Goal: Information Seeking & Learning: Check status

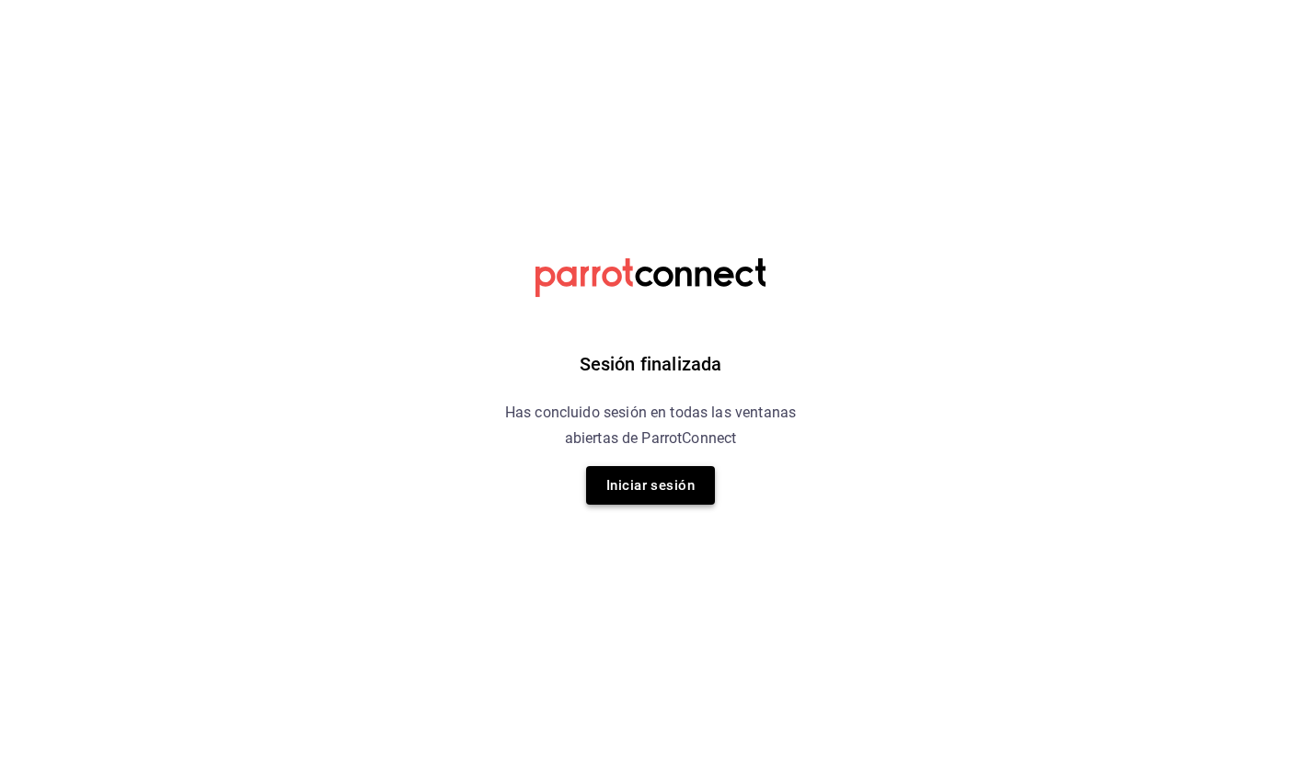
click at [659, 495] on button "Iniciar sesión" at bounding box center [650, 485] width 129 height 39
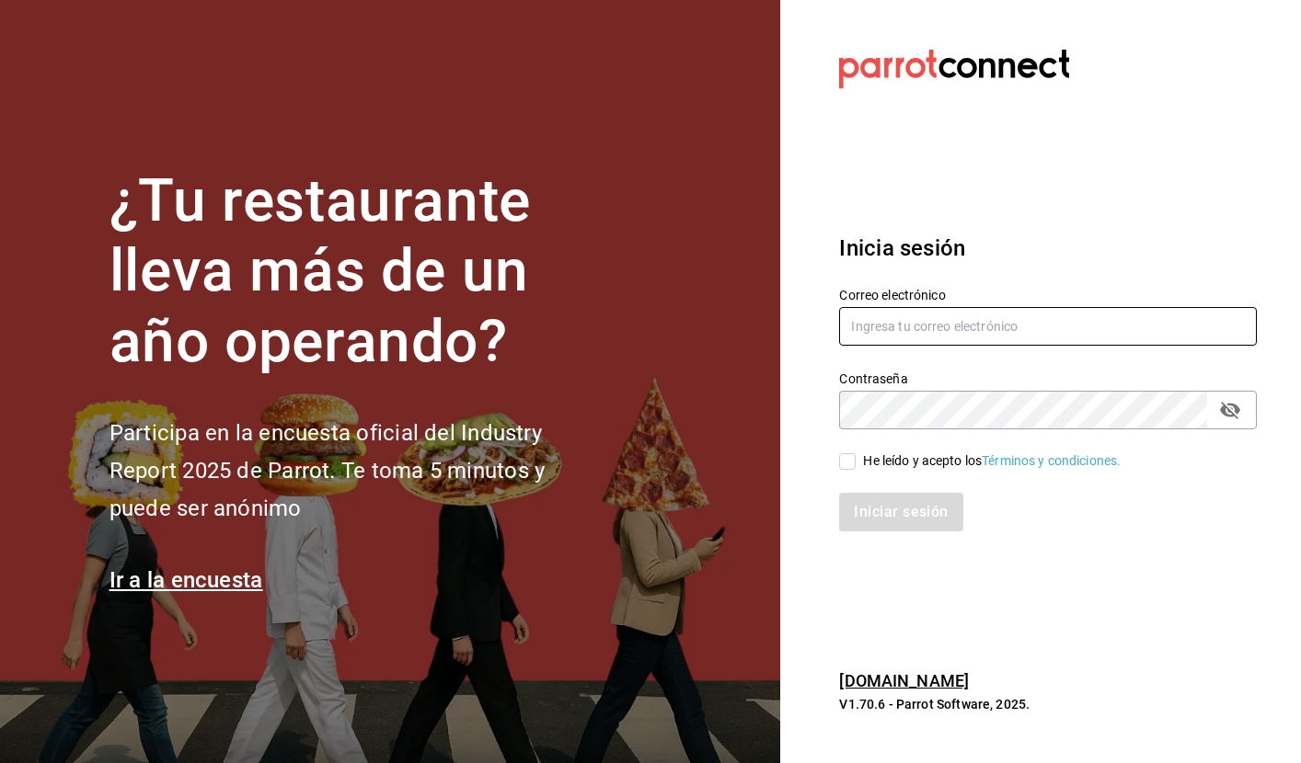
type input "[EMAIL_ADDRESS][DOMAIN_NAME]"
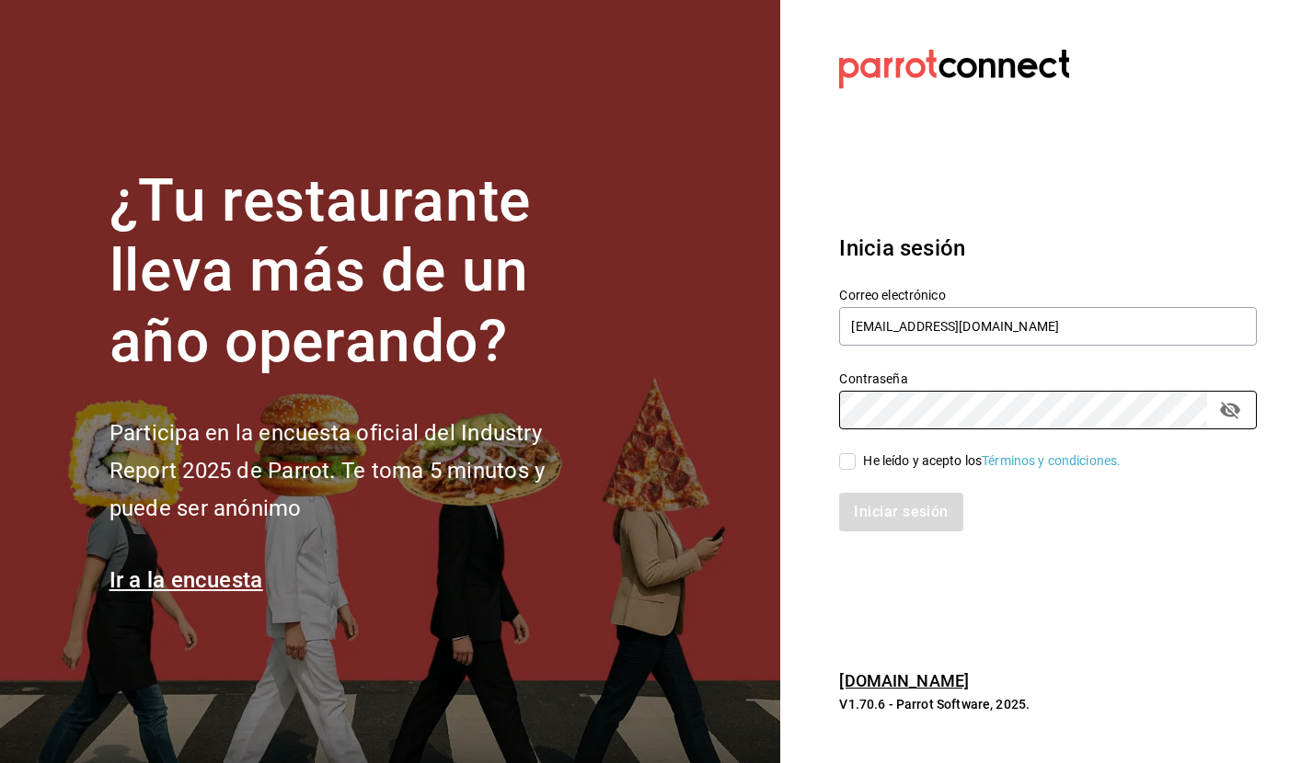
click at [850, 460] on input "He leído y acepto los Términos y condiciones." at bounding box center [847, 461] width 17 height 17
checkbox input "true"
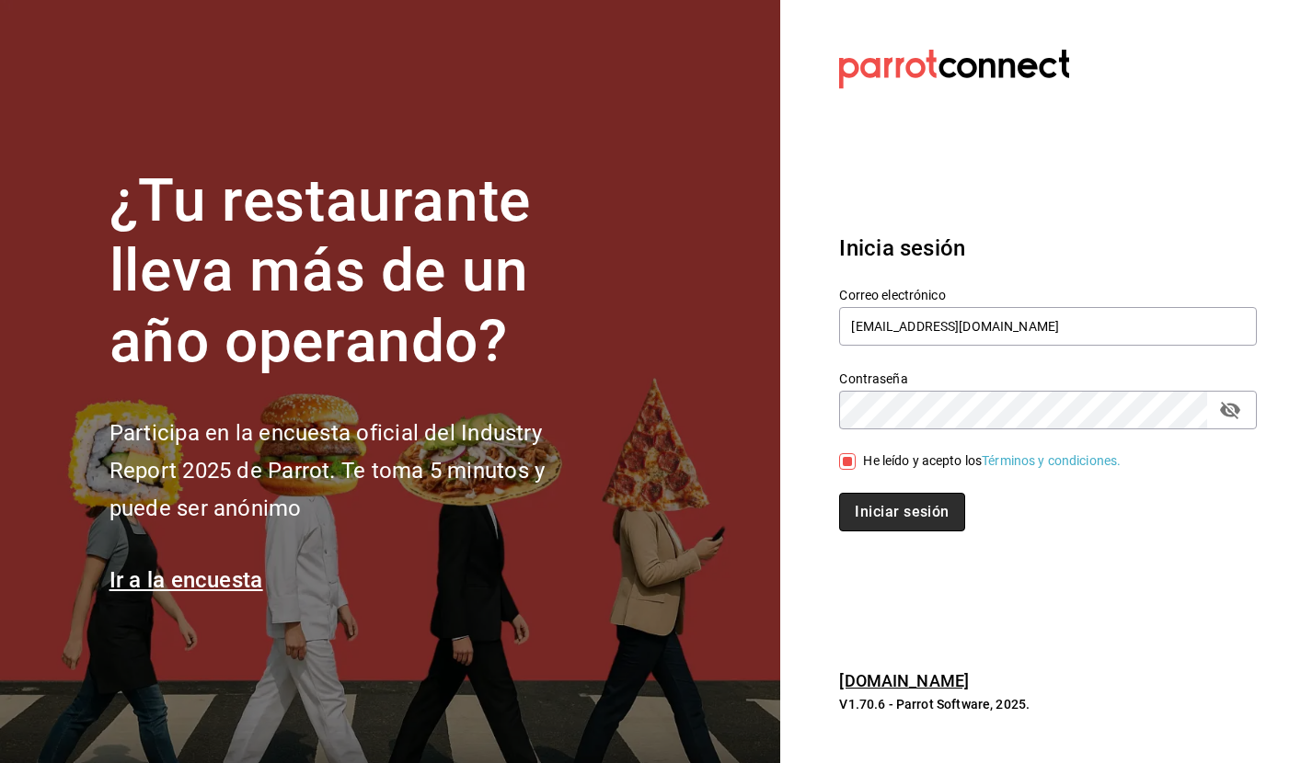
click at [909, 520] on button "Iniciar sesión" at bounding box center [901, 512] width 125 height 39
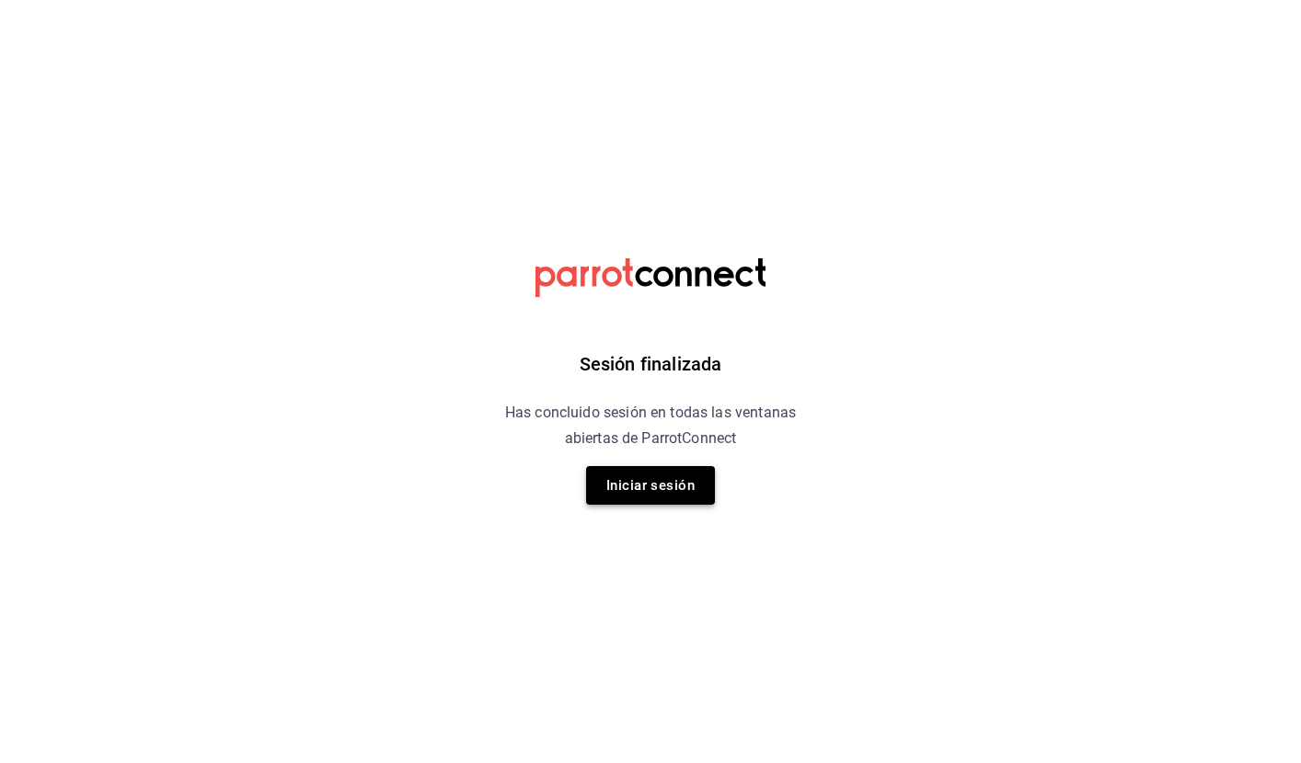
click at [679, 478] on button "Iniciar sesión" at bounding box center [650, 485] width 129 height 39
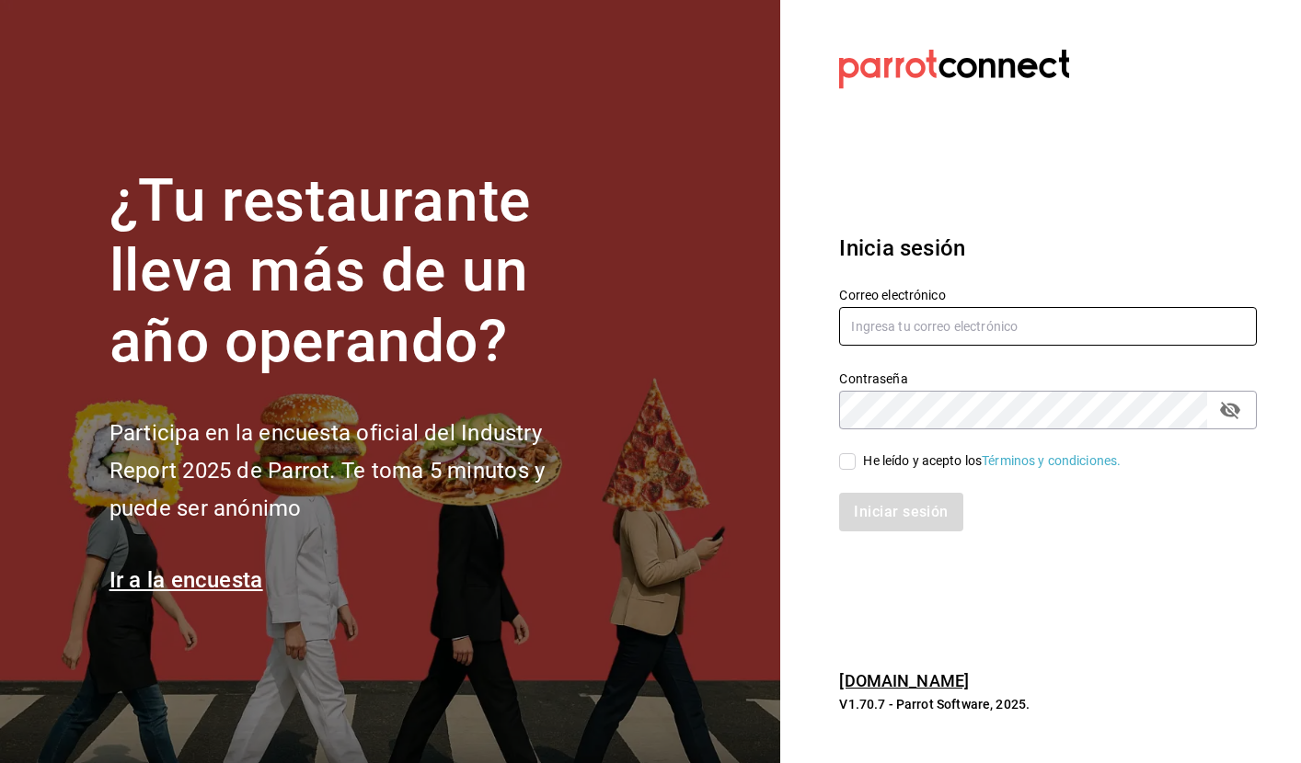
type input "[EMAIL_ADDRESS][DOMAIN_NAME]"
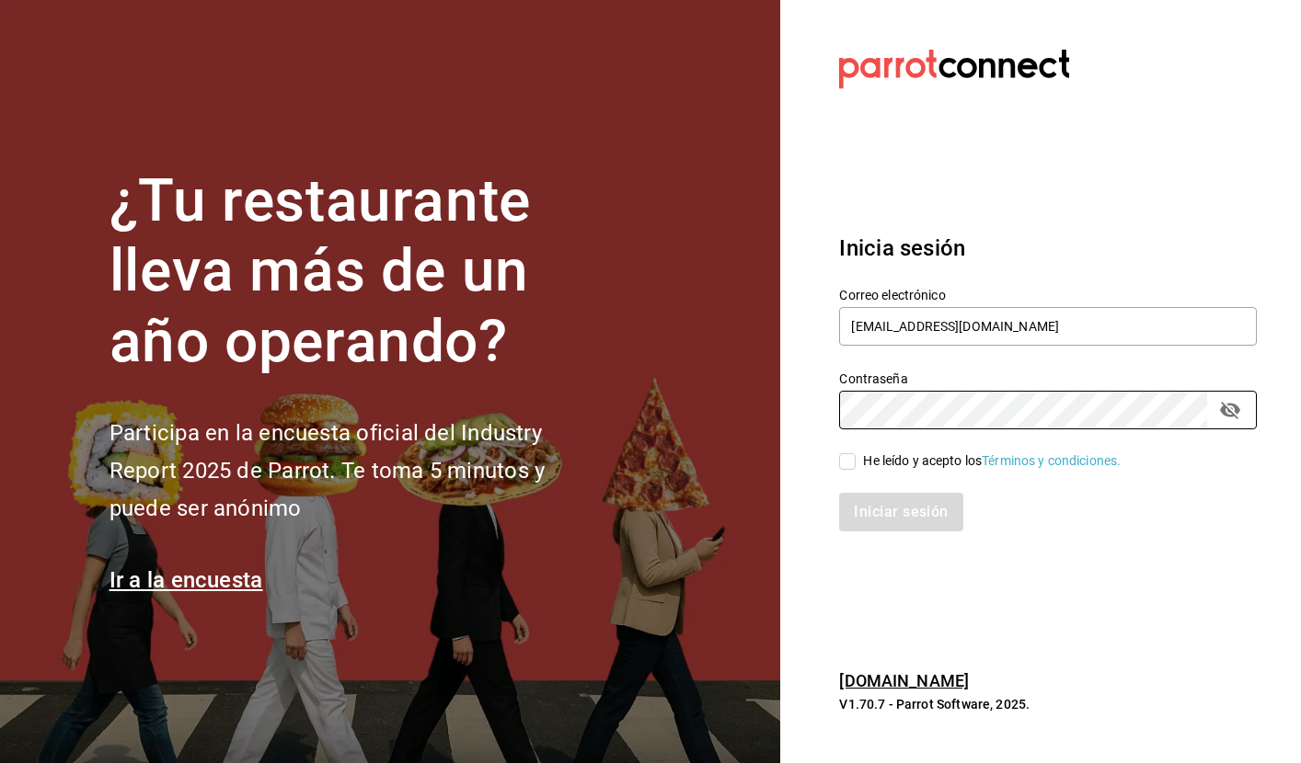
click at [847, 459] on input "He leído y acepto los Términos y condiciones." at bounding box center [847, 461] width 17 height 17
checkbox input "true"
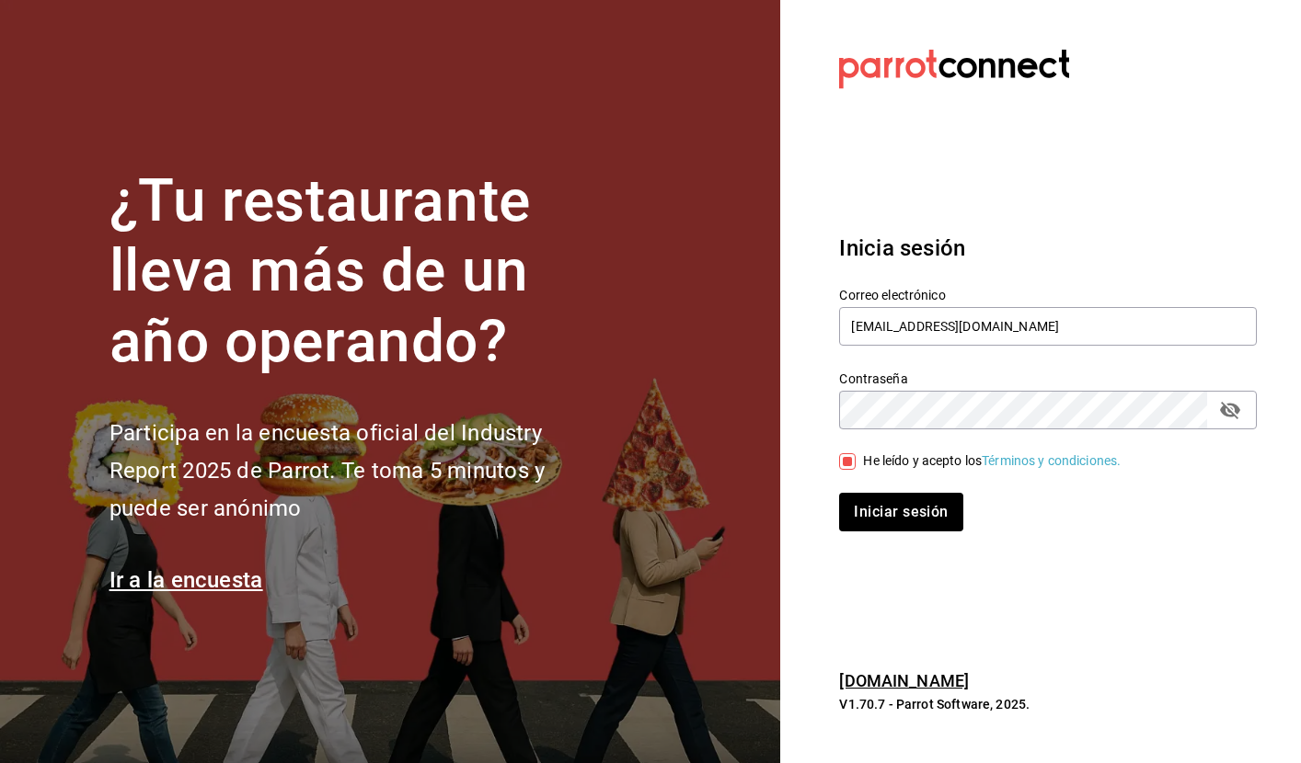
click at [878, 492] on div "Iniciar sesión" at bounding box center [1037, 501] width 440 height 61
click at [918, 503] on button "Iniciar sesión" at bounding box center [901, 512] width 125 height 39
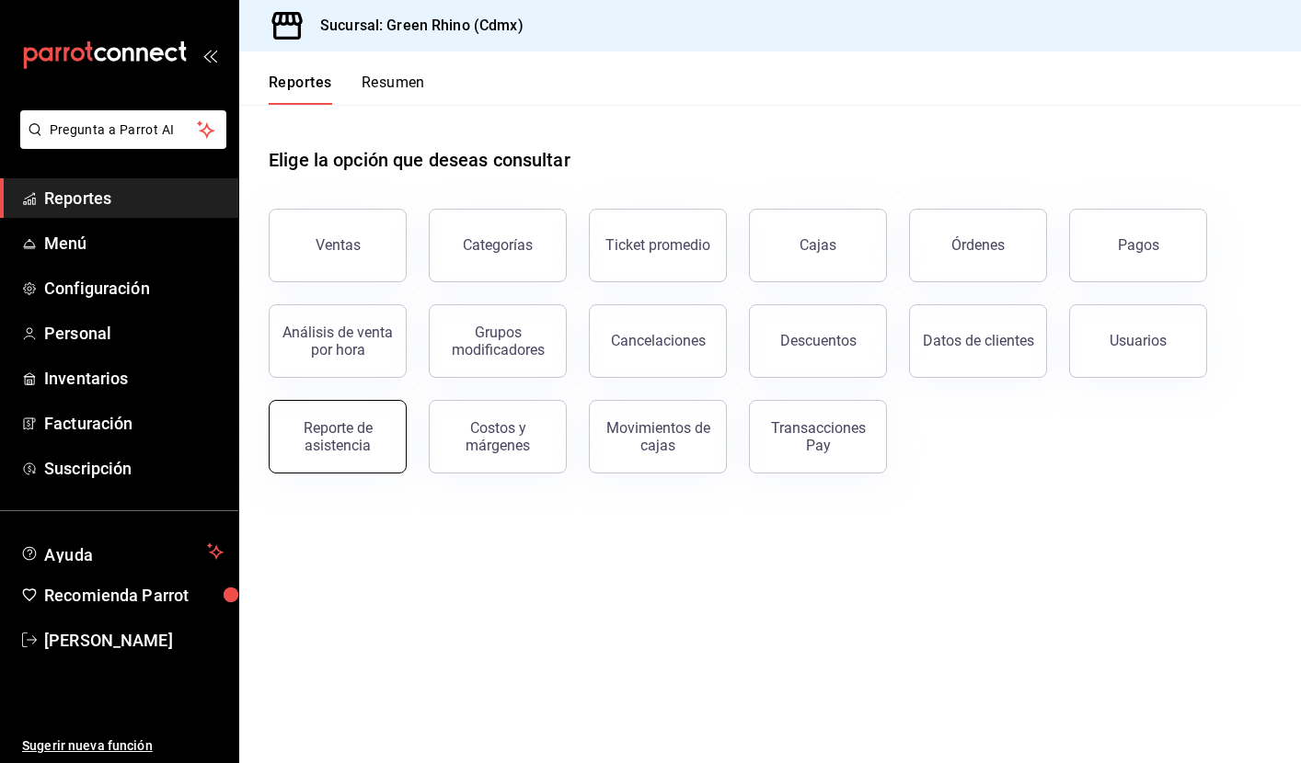
click at [315, 437] on div "Reporte de asistencia" at bounding box center [338, 436] width 114 height 35
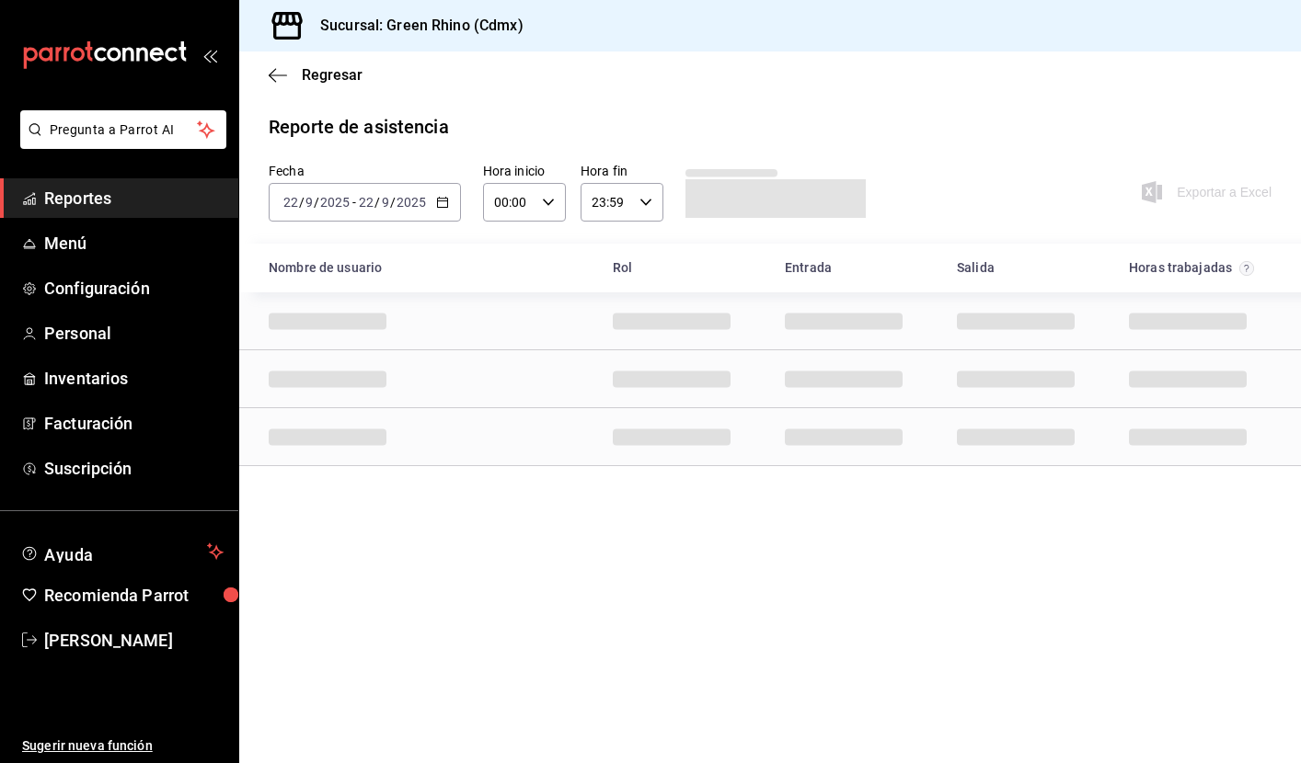
click at [438, 201] on \(Stroke\) "button" at bounding box center [442, 201] width 10 height 1
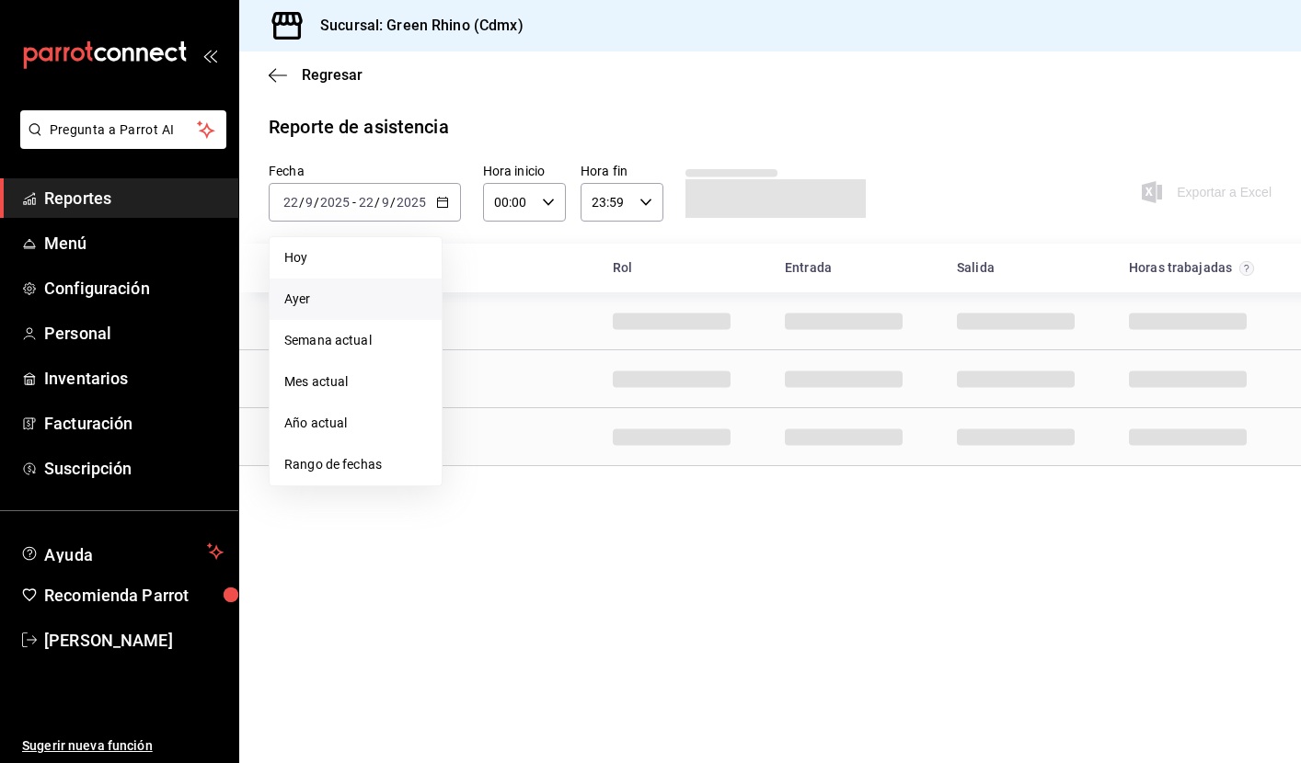
click at [351, 303] on span "Ayer" at bounding box center [355, 299] width 143 height 19
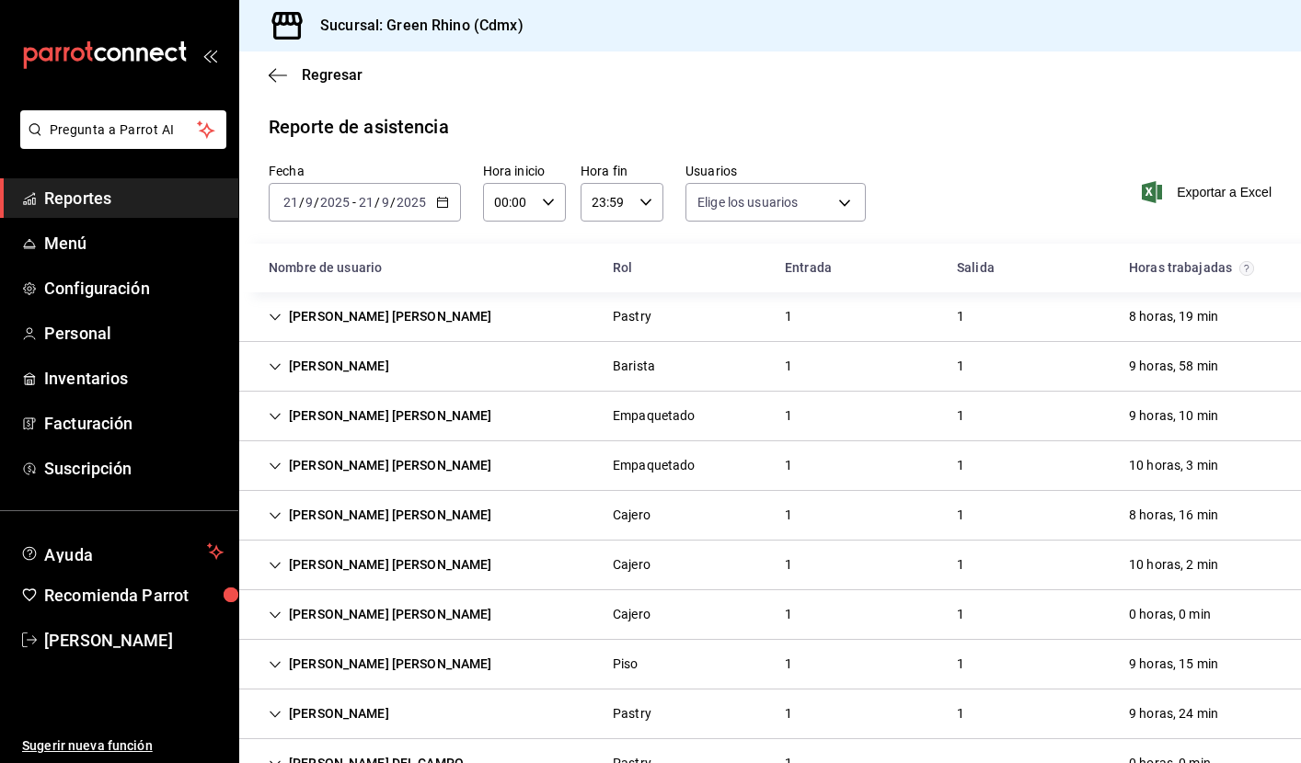
type input "2decd43a-4e59-41c2-b92d-fd58afb626d8,939c5718-a723-4d67-8a39-7614b6b3bf89,05998…"
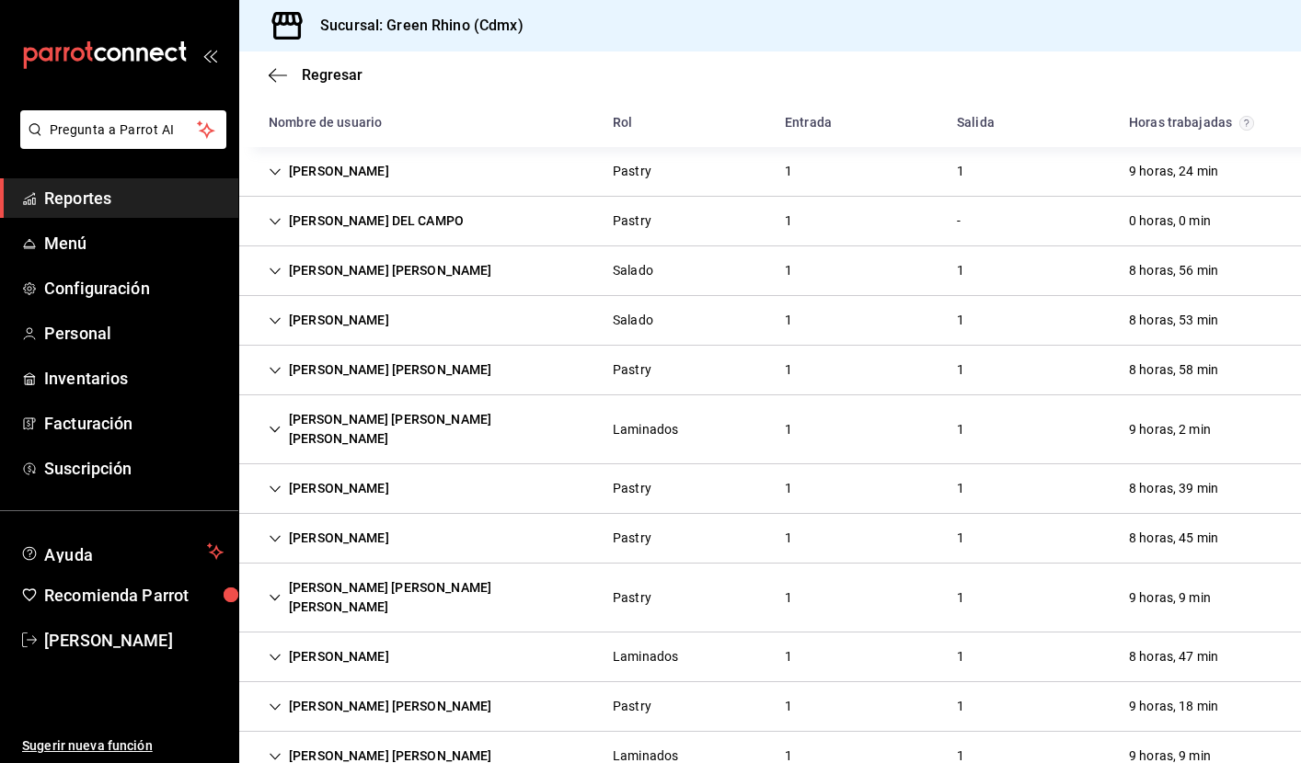
scroll to position [528, 0]
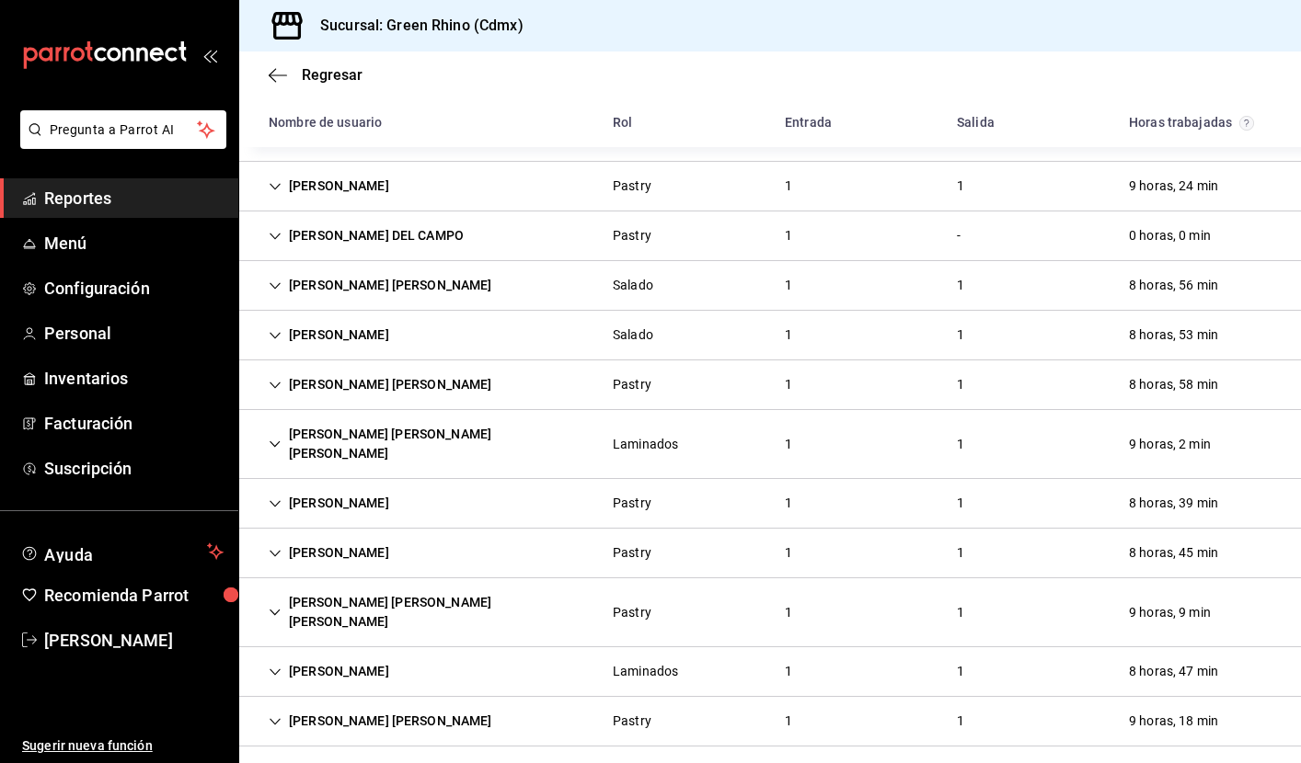
click at [275, 235] on icon "Cell" at bounding box center [275, 236] width 13 height 13
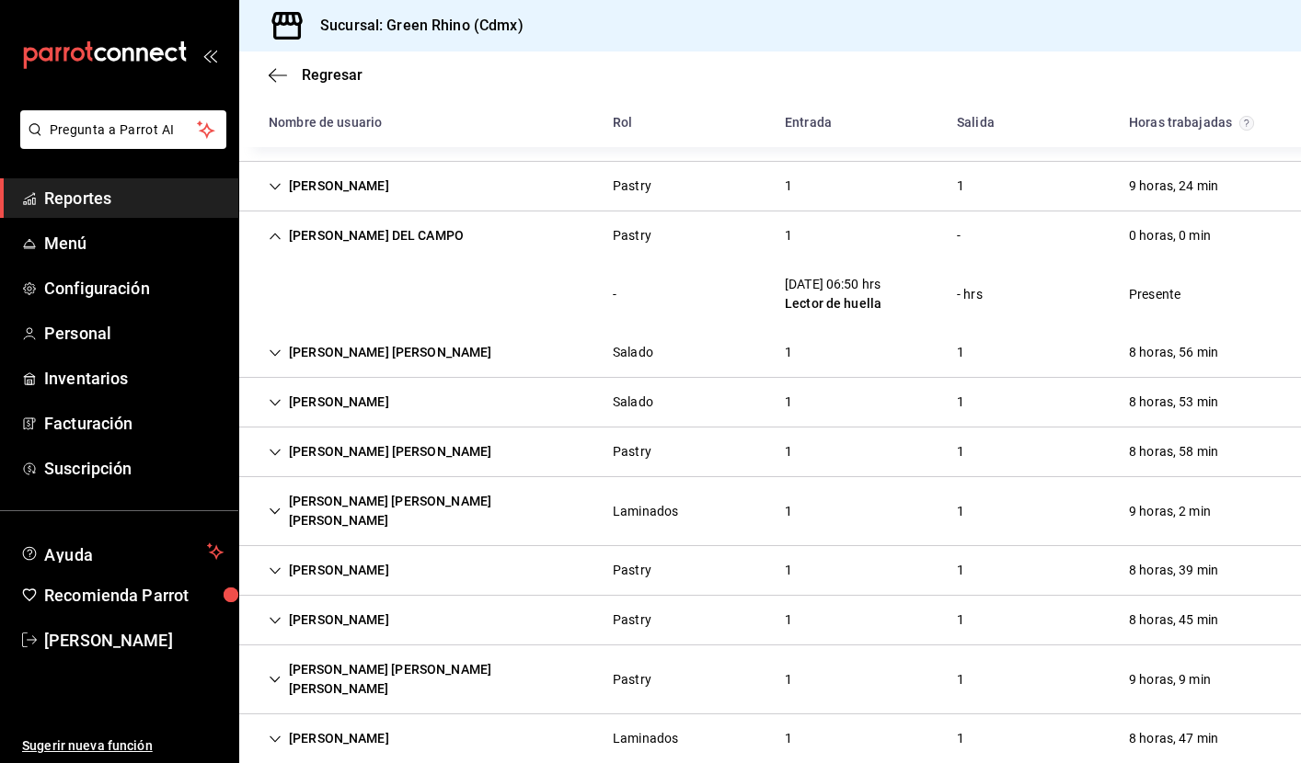
click at [275, 235] on icon "Cell" at bounding box center [275, 236] width 13 height 13
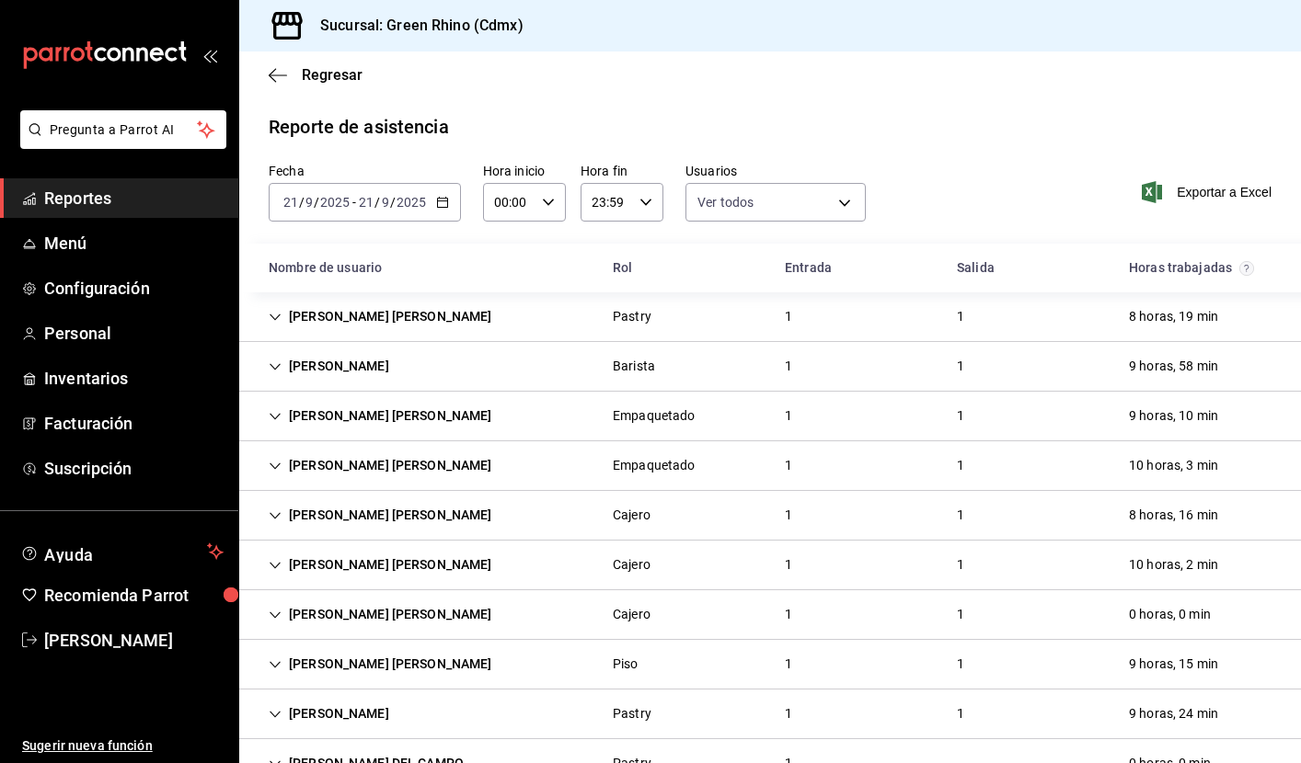
scroll to position [0, 0]
click at [445, 204] on icon "button" at bounding box center [442, 202] width 13 height 13
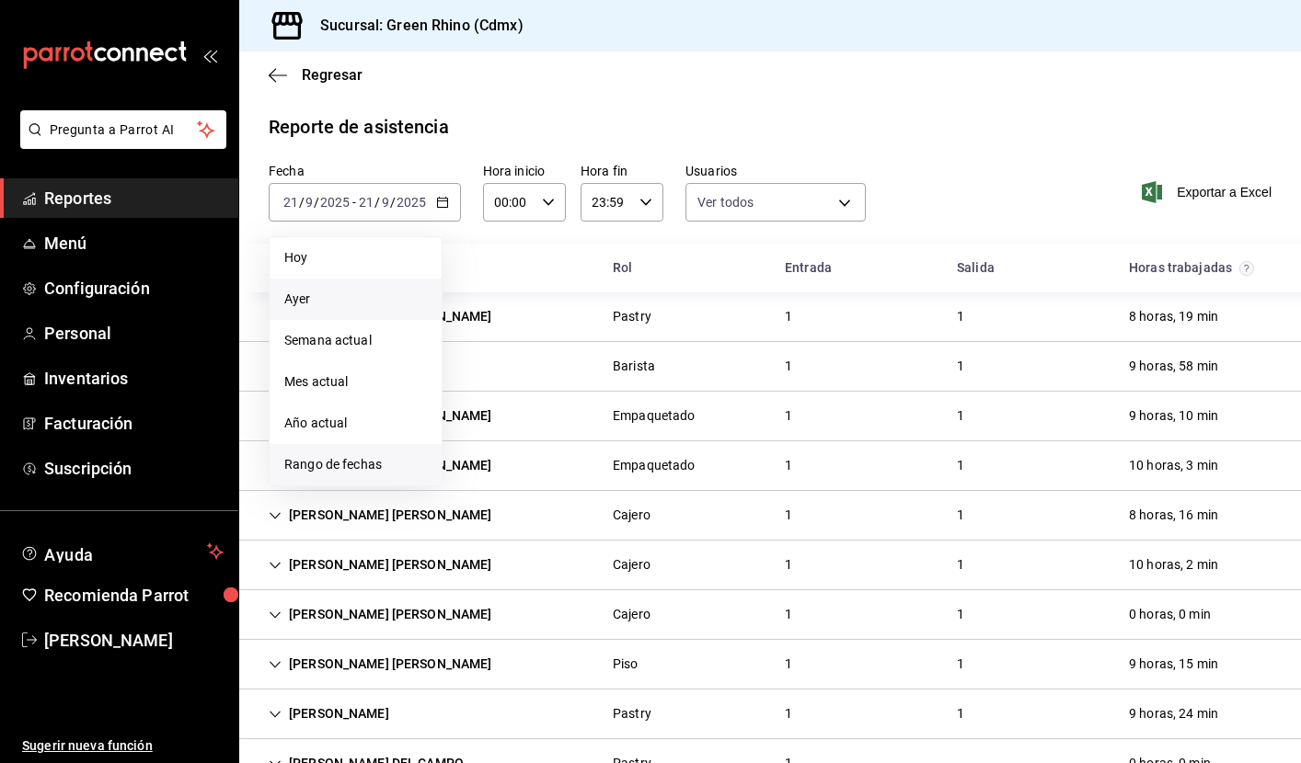
click at [341, 463] on span "Rango de fechas" at bounding box center [355, 464] width 143 height 19
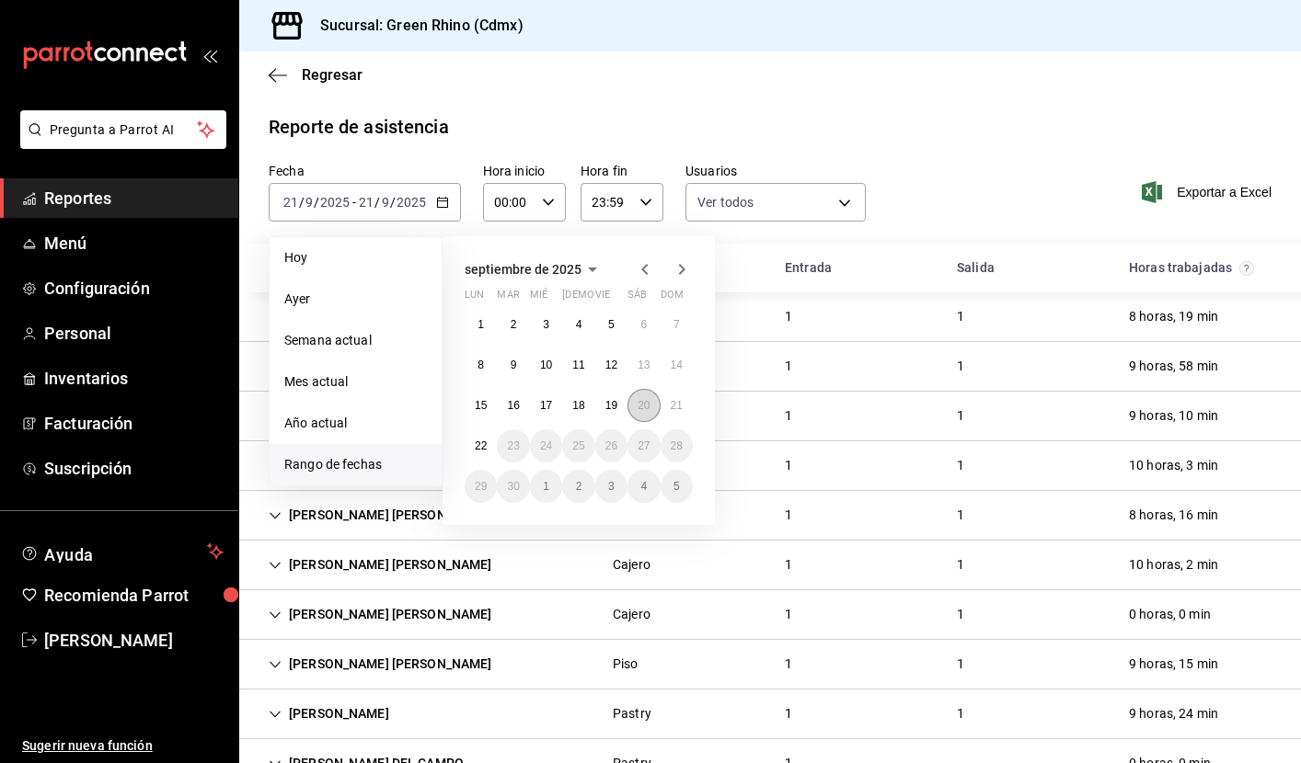
click at [648, 407] on abbr "20" at bounding box center [643, 405] width 12 height 13
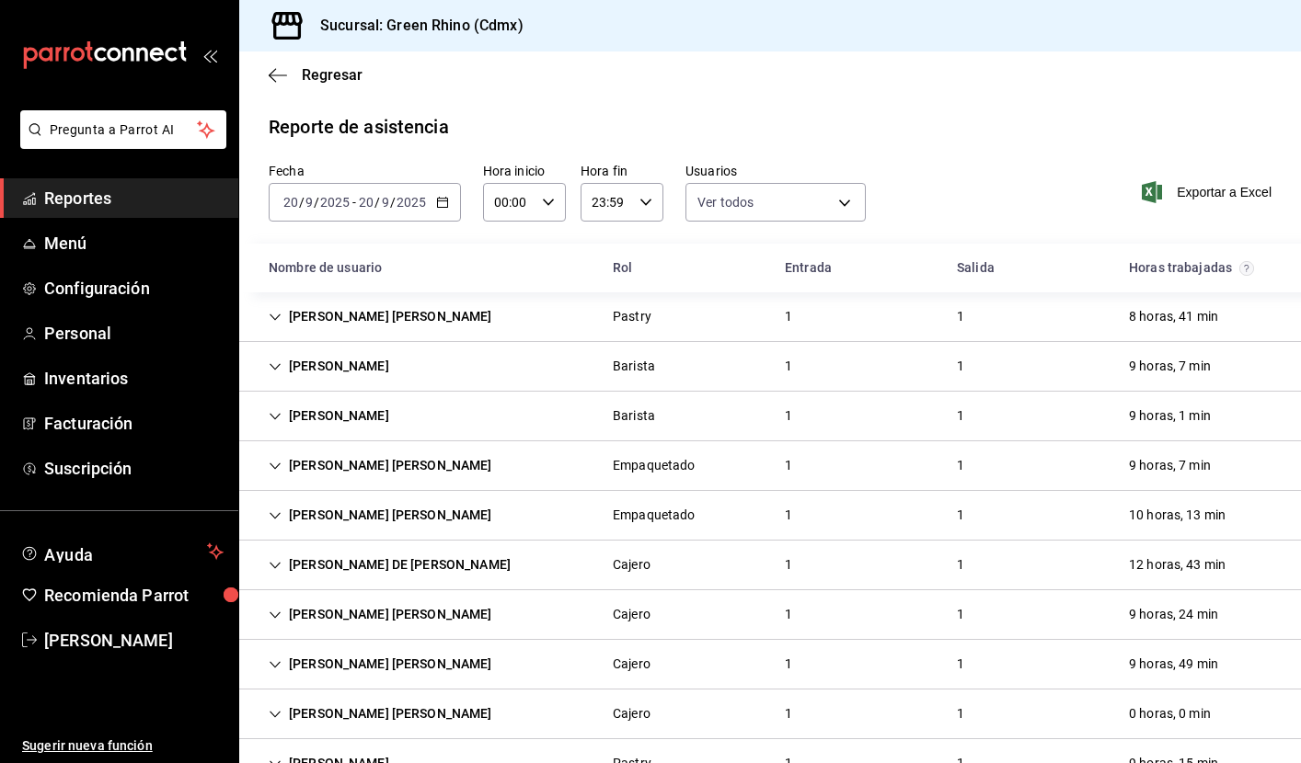
click at [441, 204] on icon "button" at bounding box center [442, 202] width 13 height 13
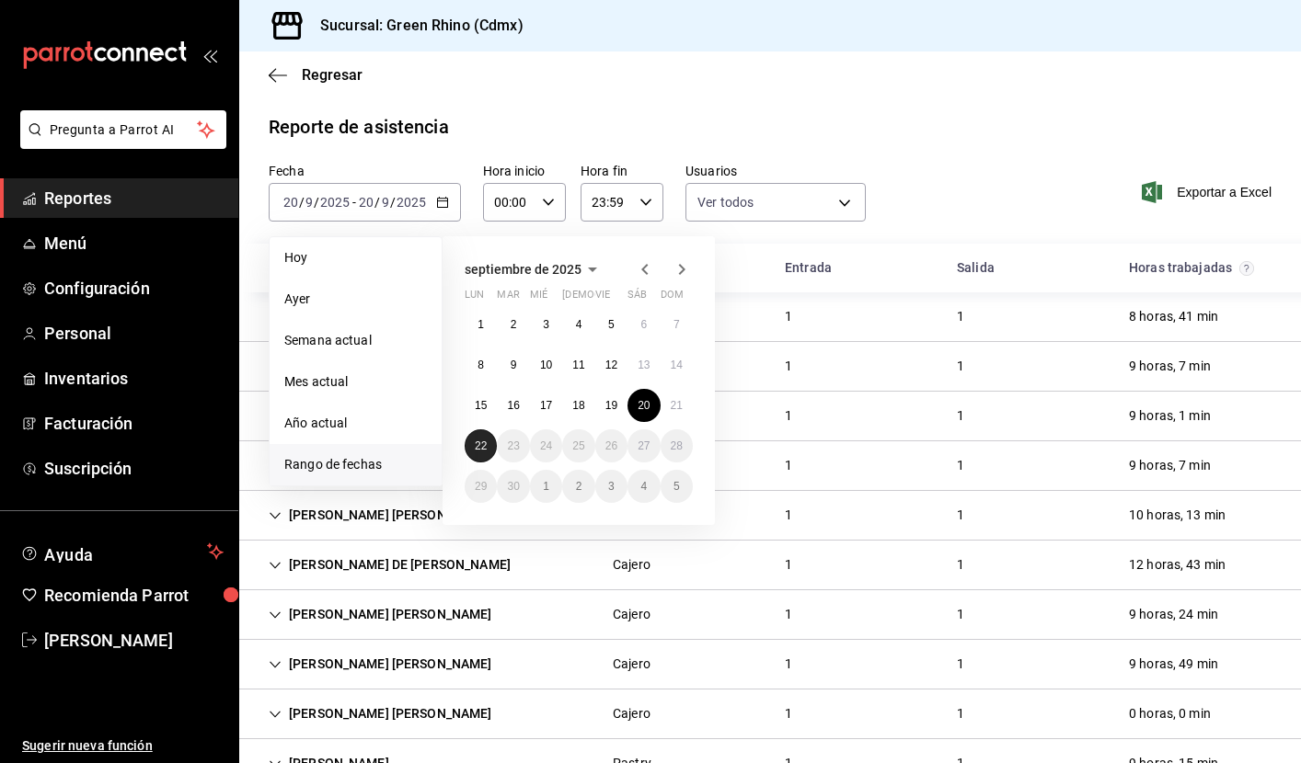
click at [470, 447] on button "22" at bounding box center [480, 446] width 32 height 33
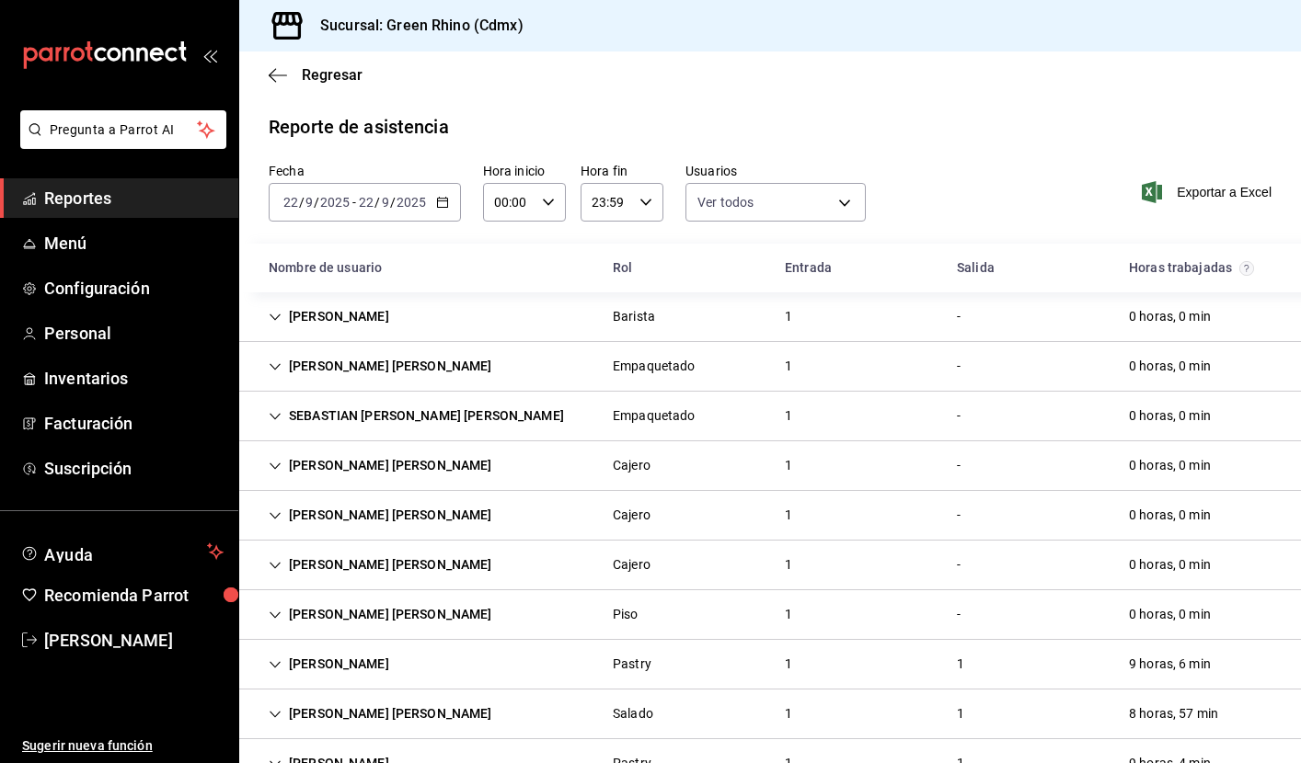
click at [973, 205] on div "Fecha [DATE] [DATE] - [DATE] [DATE] Hora inicio 00:00 Hora inicio Hora fin 23:5…" at bounding box center [769, 203] width 1061 height 81
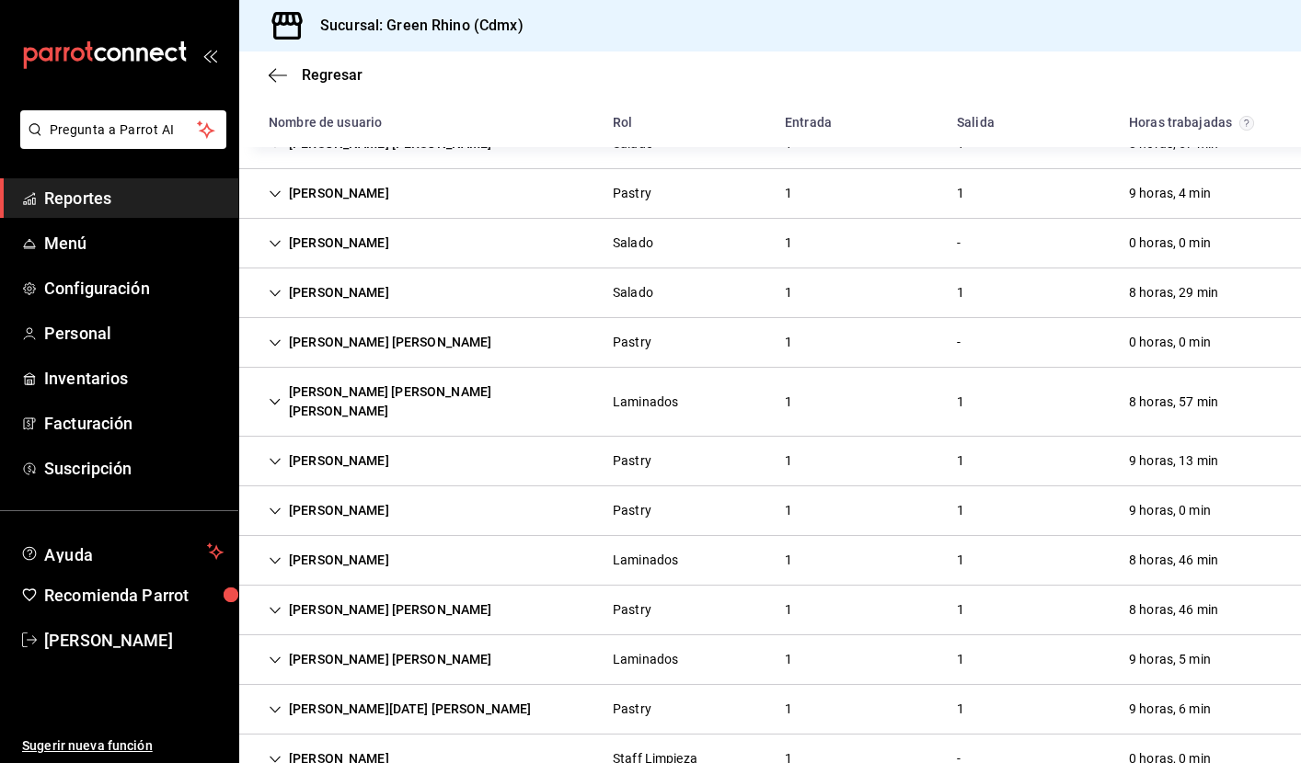
scroll to position [569, 0]
click at [273, 245] on icon "Cell" at bounding box center [274, 244] width 11 height 6
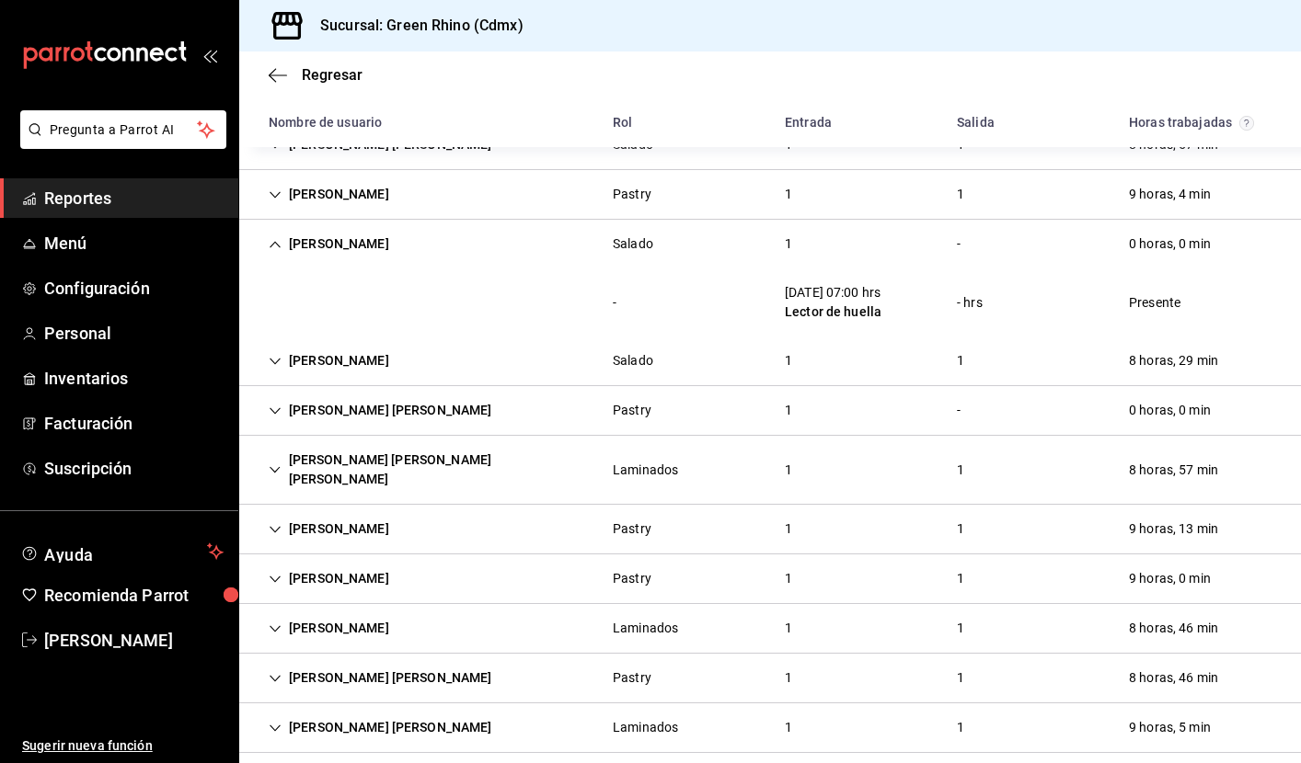
click at [273, 245] on icon "Cell" at bounding box center [275, 244] width 13 height 13
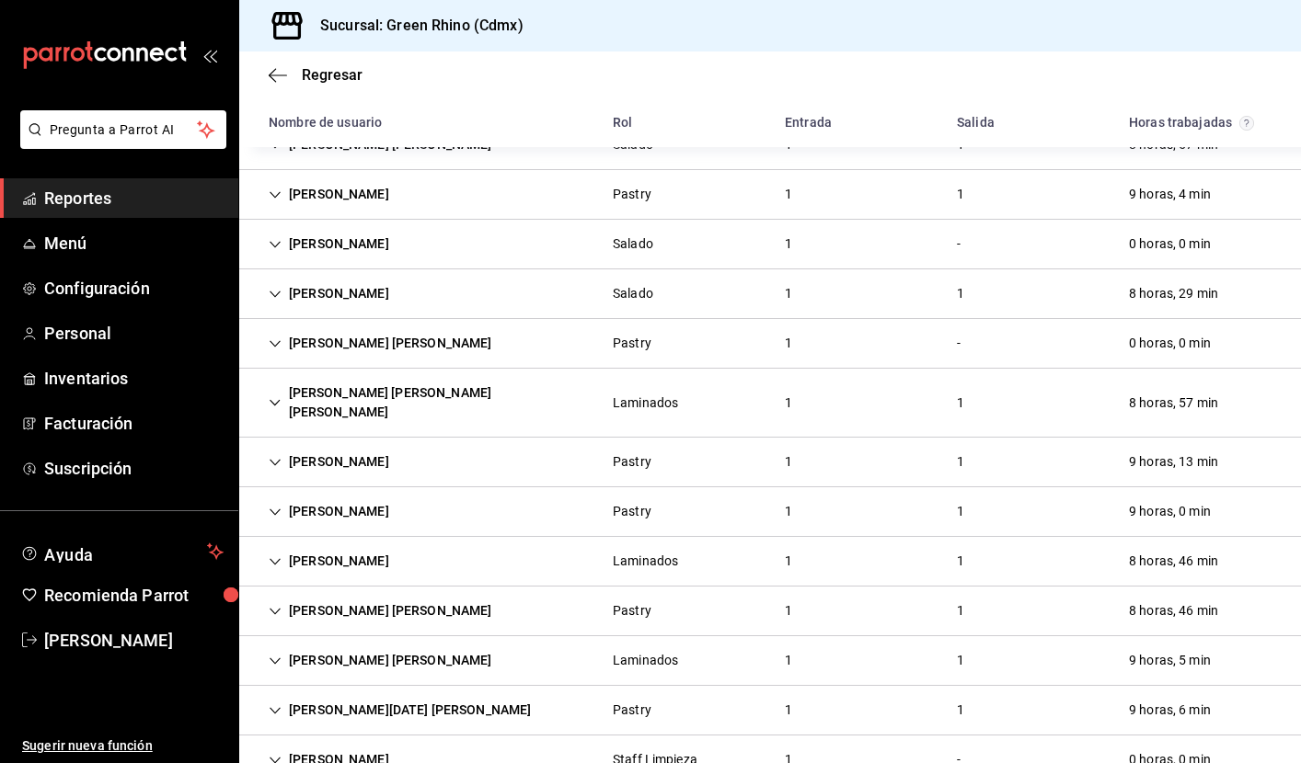
click at [273, 245] on icon "Cell" at bounding box center [274, 244] width 11 height 6
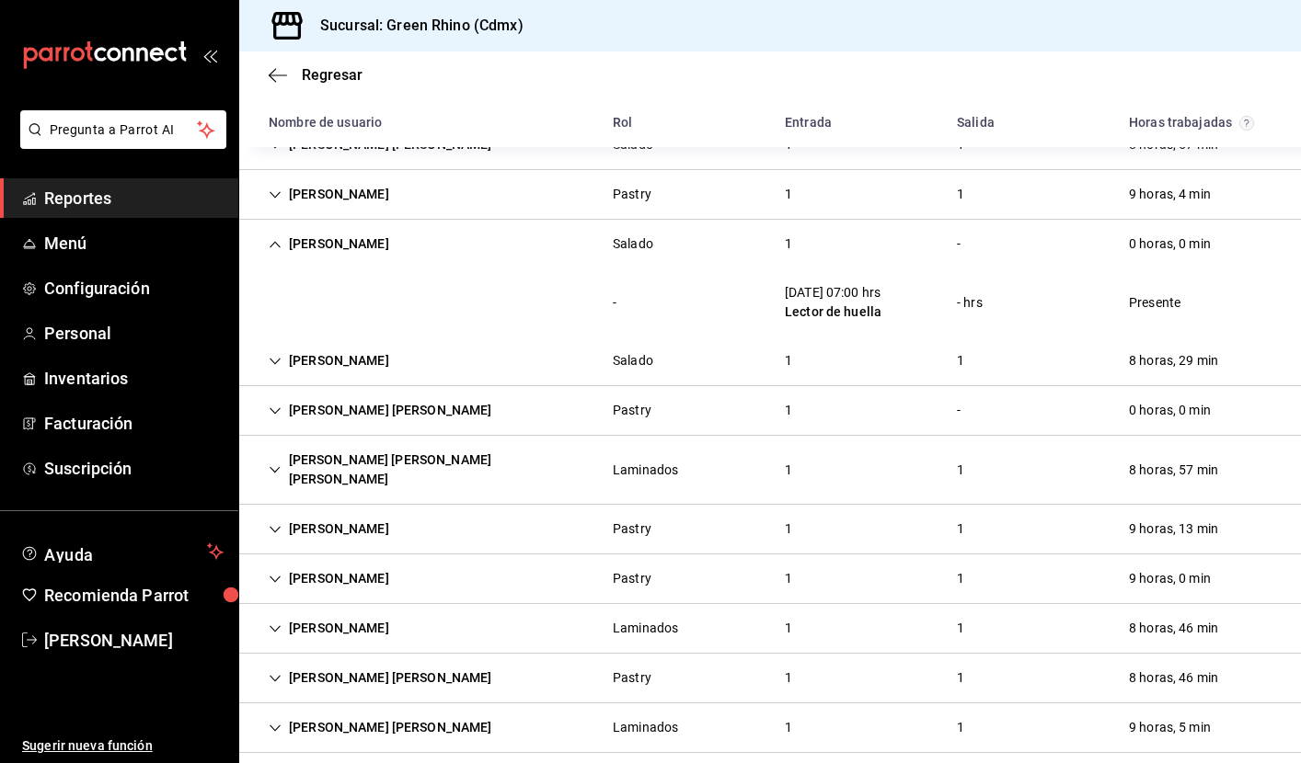
click at [273, 245] on icon "Cell" at bounding box center [275, 244] width 13 height 13
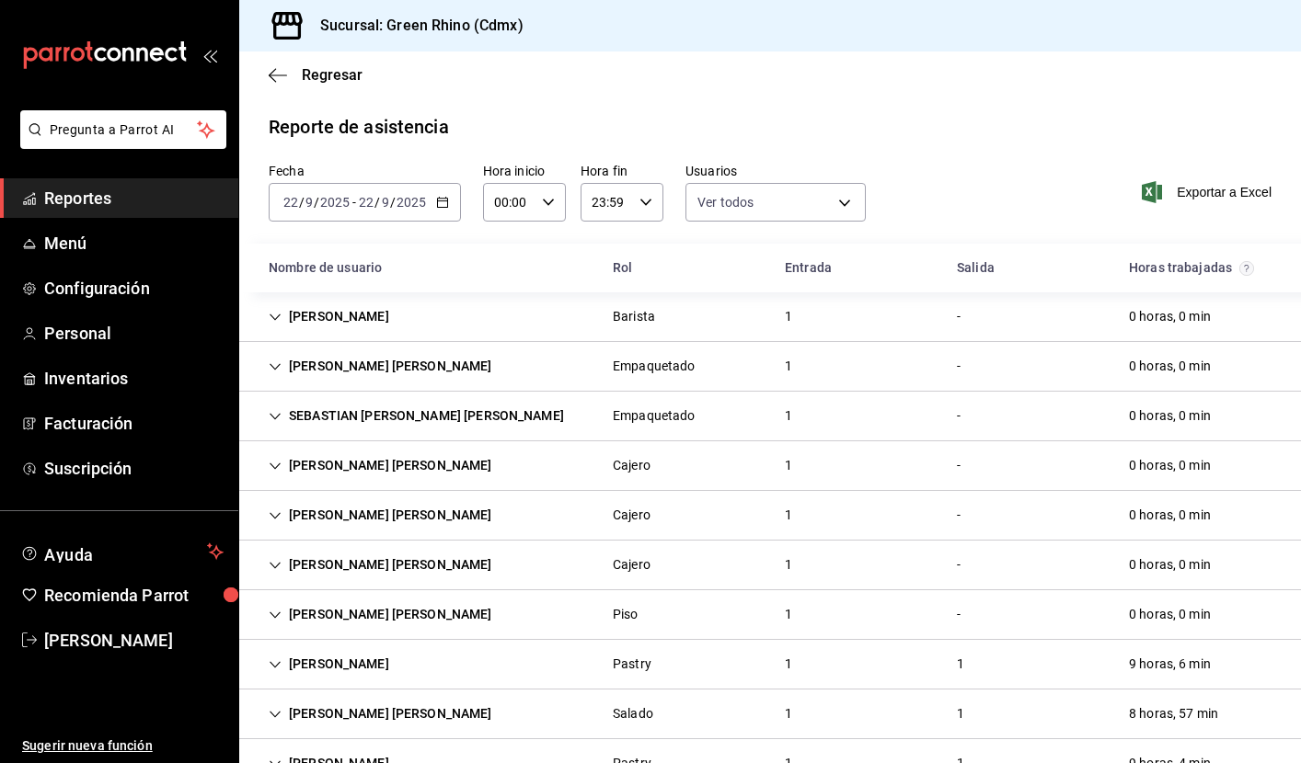
scroll to position [0, 0]
click at [123, 204] on span "Reportes" at bounding box center [133, 198] width 179 height 25
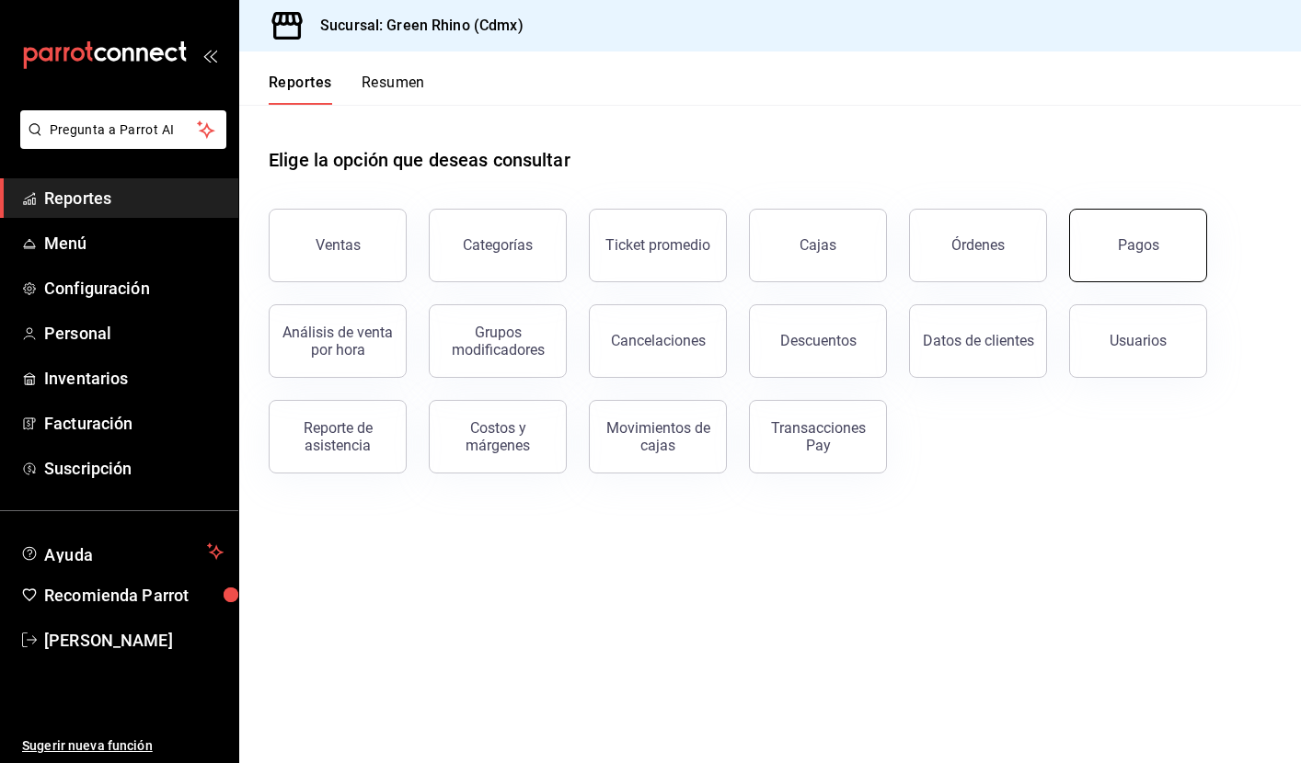
click at [1166, 239] on button "Pagos" at bounding box center [1138, 246] width 138 height 74
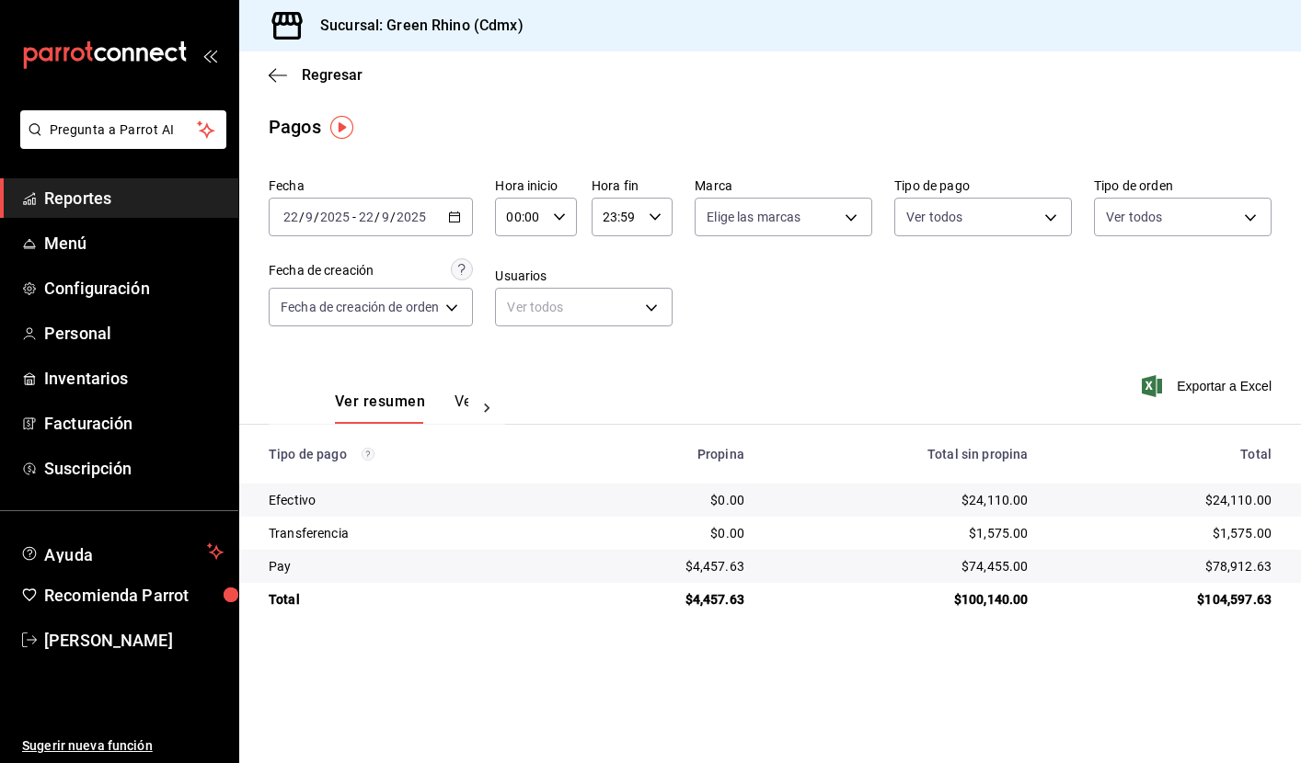
click at [103, 193] on span "Reportes" at bounding box center [133, 198] width 179 height 25
